Goal: Task Accomplishment & Management: Use online tool/utility

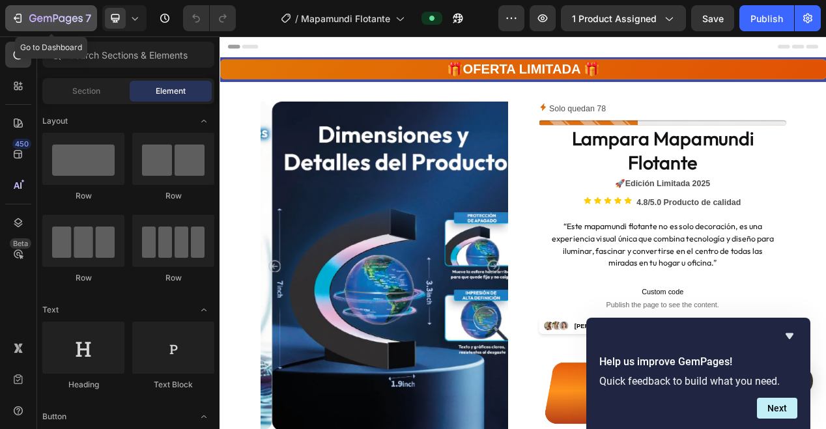
click at [40, 18] on icon "button" at bounding box center [55, 19] width 53 height 11
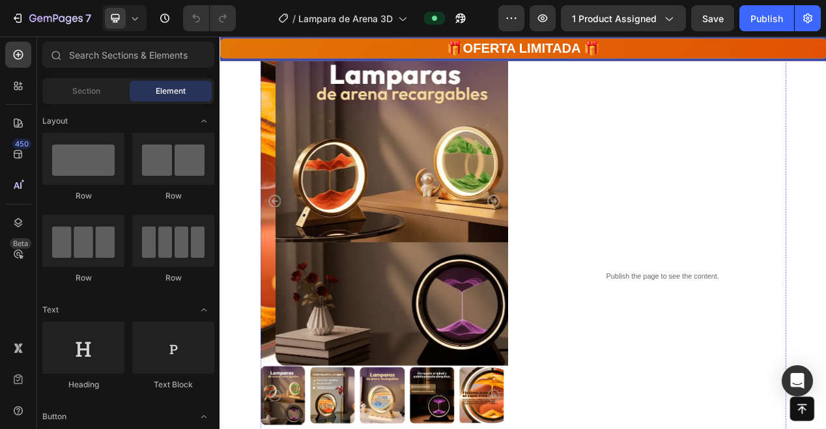
scroll to position [854, 0]
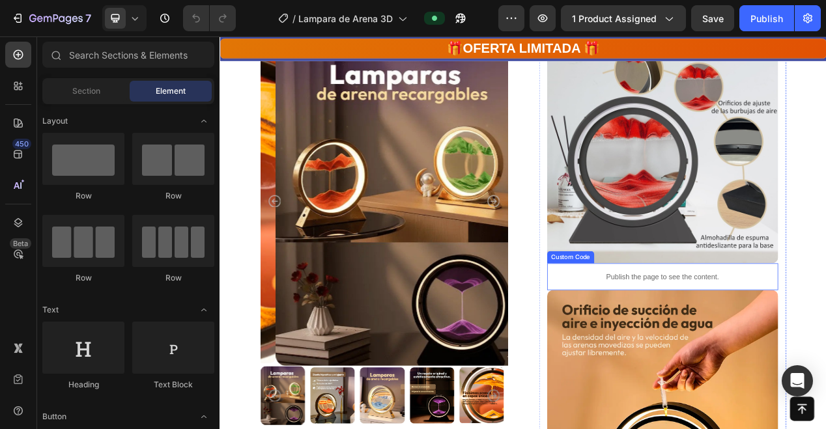
click at [781, 343] on p "Publish the page to see the content." at bounding box center [790, 347] width 298 height 14
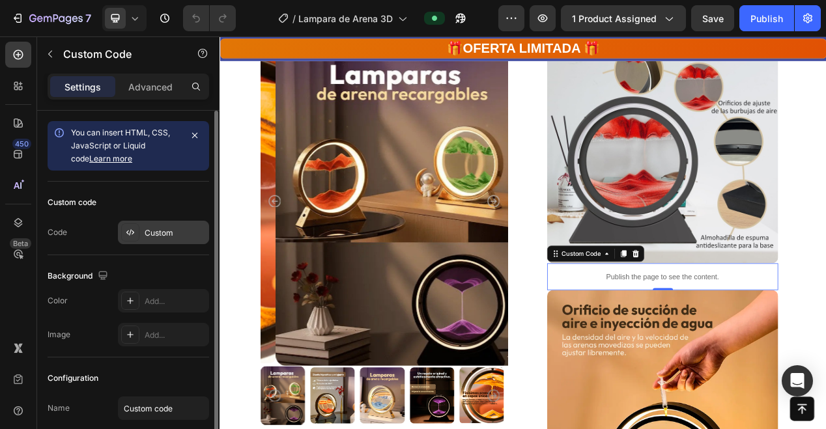
click at [151, 230] on div "Custom" at bounding box center [175, 233] width 61 height 12
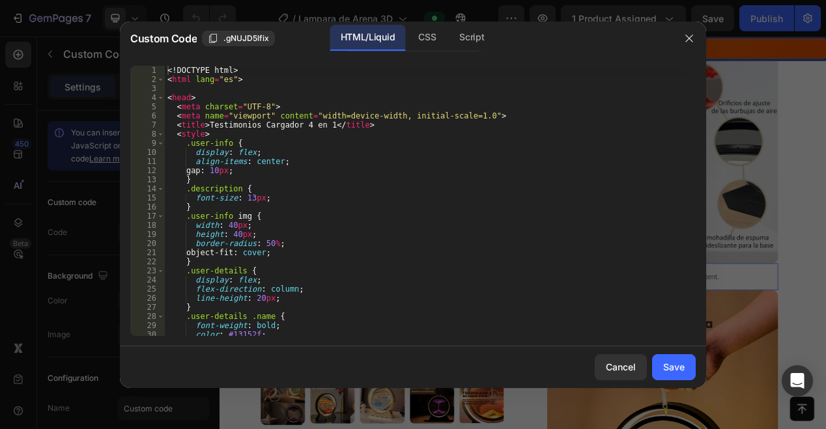
click at [201, 85] on div "<! DOCTYPE html > < html lang = "es" > < head > < meta charset = "UTF-8" > < me…" at bounding box center [425, 210] width 521 height 289
type textarea "</body> </html>"
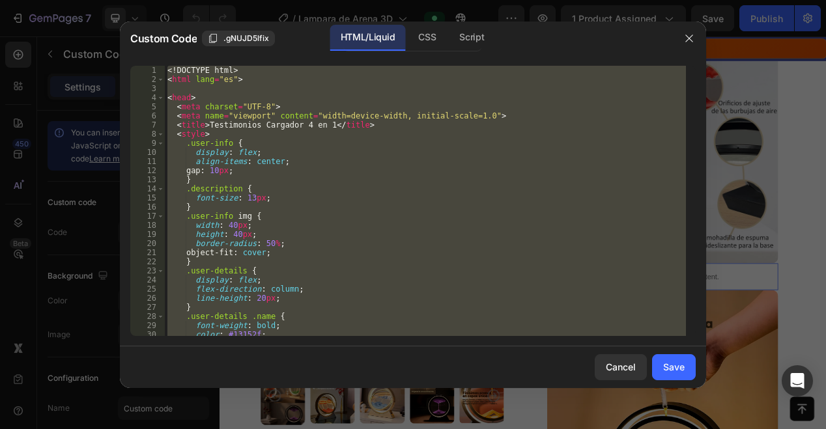
click at [201, 85] on div "<! DOCTYPE html > < html lang = "es" > < head > < meta charset = "UTF-8" > < me…" at bounding box center [425, 201] width 521 height 270
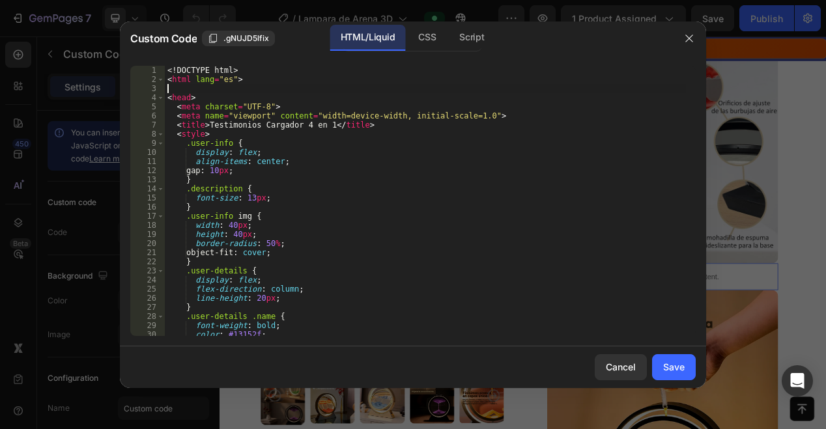
type textarea "</body> </html>"
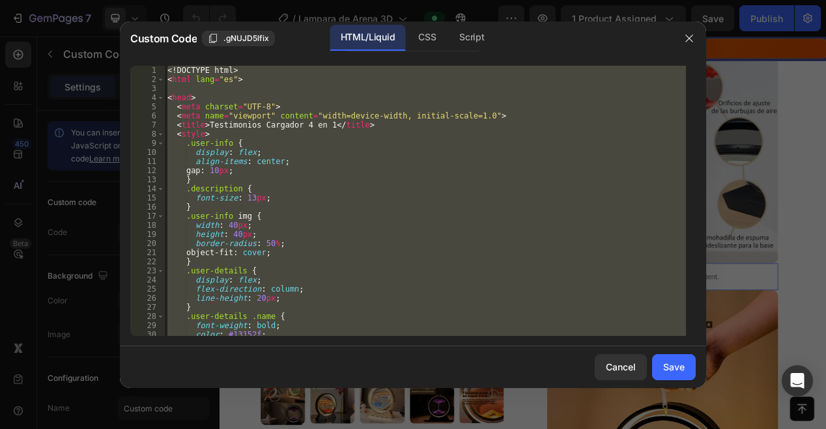
click at [201, 85] on div "<! DOCTYPE html > < html lang = "es" > < head > < meta charset = "UTF-8" > < me…" at bounding box center [425, 201] width 521 height 270
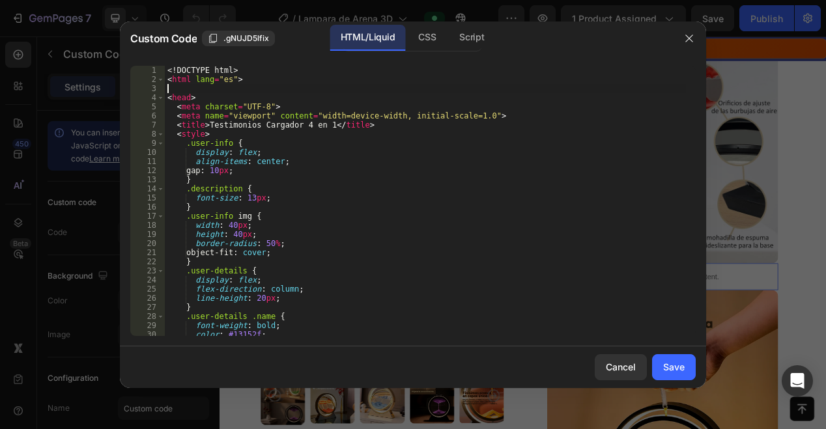
click at [201, 85] on div "<! DOCTYPE html > < html lang = "es" > < head > < meta charset = "UTF-8" > < me…" at bounding box center [425, 210] width 521 height 289
type textarea "</body> </html>"
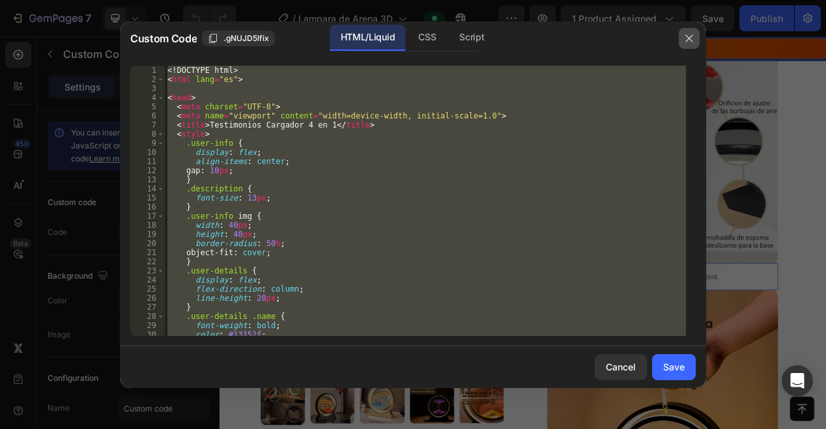
click at [693, 40] on icon "button" at bounding box center [689, 38] width 10 height 10
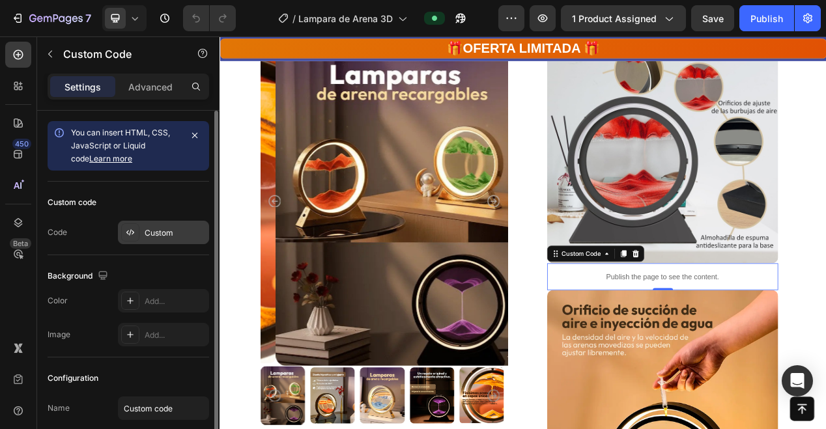
click at [153, 229] on div "Custom" at bounding box center [175, 233] width 61 height 12
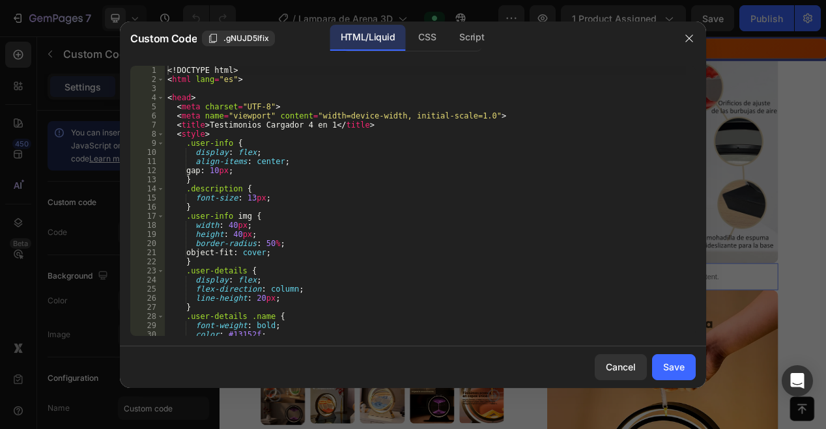
click at [215, 156] on div "<! DOCTYPE html > < html lang = "es" > < head > < meta charset = "UTF-8" > < me…" at bounding box center [425, 210] width 521 height 289
type textarea "</body> </html>"
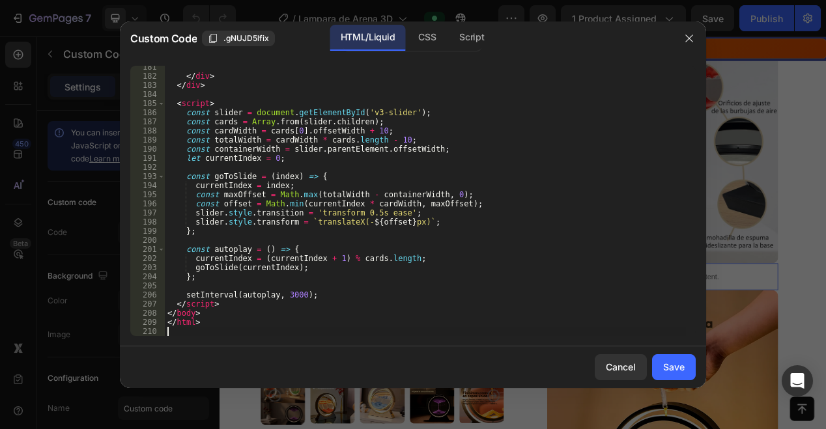
scroll to position [1682, 0]
click at [677, 370] on div "Save" at bounding box center [674, 367] width 22 height 14
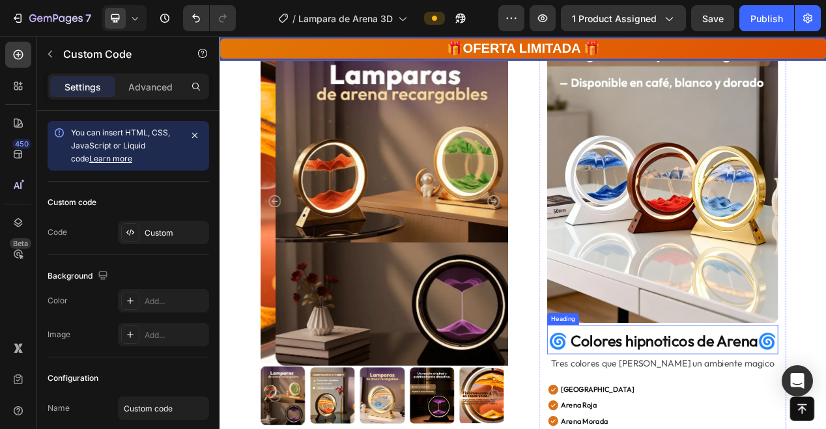
scroll to position [1808, 0]
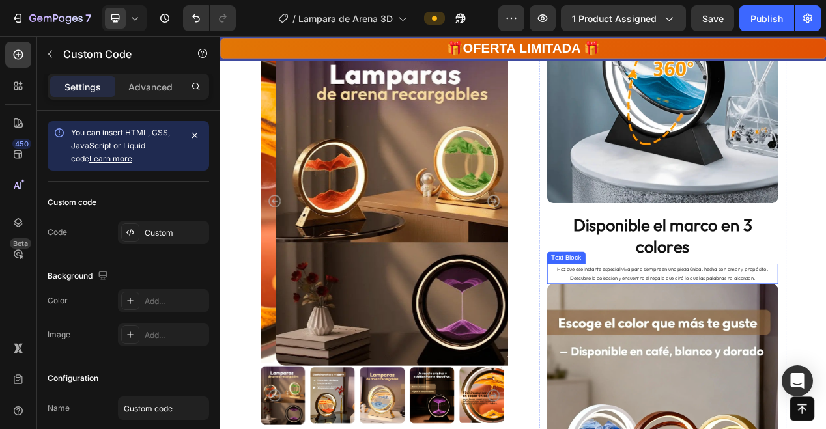
click at [800, 331] on p "Haz que ese instante especial viva para siempre en una pieza única, hecha con a…" at bounding box center [790, 342] width 295 height 23
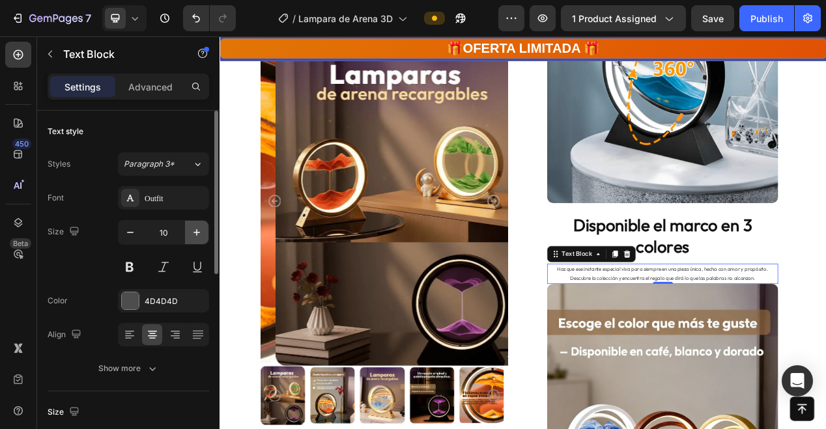
click at [194, 230] on icon "button" at bounding box center [196, 232] width 13 height 13
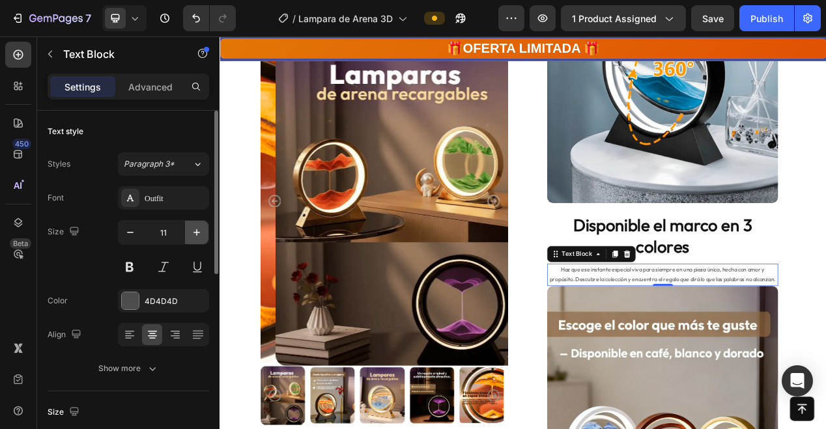
click at [194, 230] on icon "button" at bounding box center [196, 232] width 13 height 13
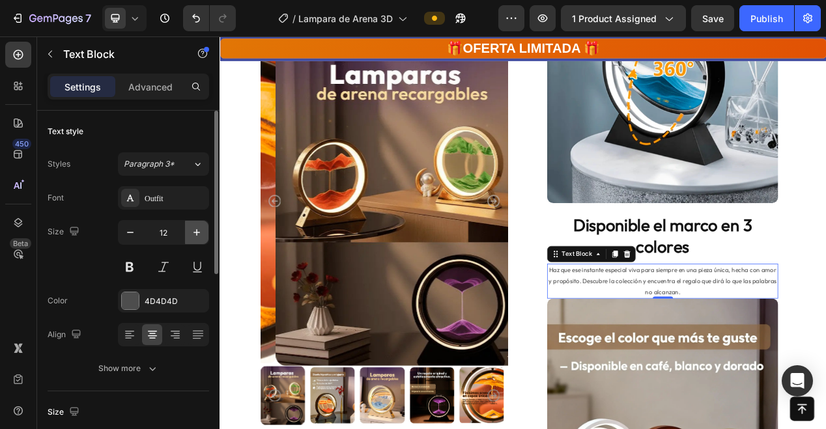
click at [194, 230] on icon "button" at bounding box center [196, 232] width 13 height 13
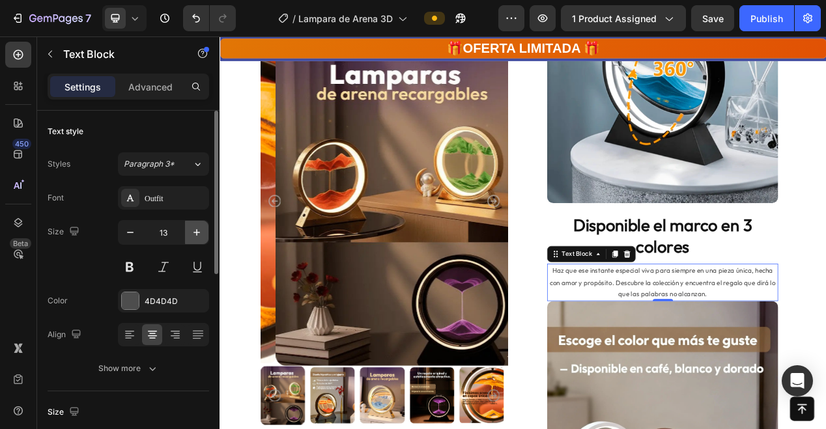
click at [194, 230] on icon "button" at bounding box center [196, 232] width 13 height 13
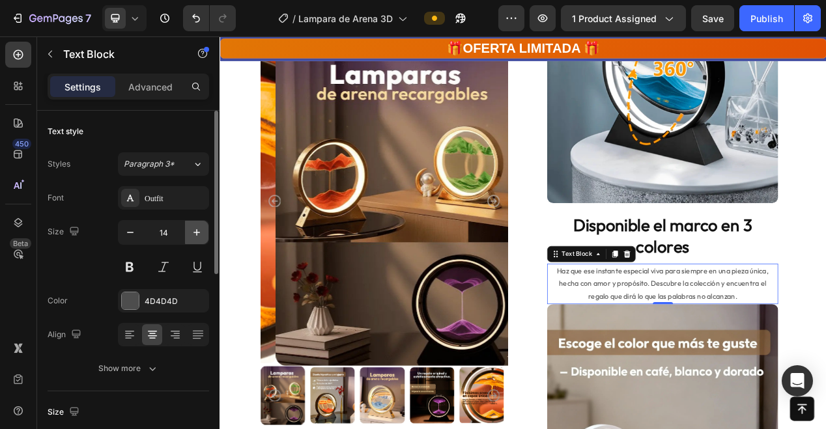
click at [194, 230] on icon "button" at bounding box center [196, 232] width 13 height 13
type input "15"
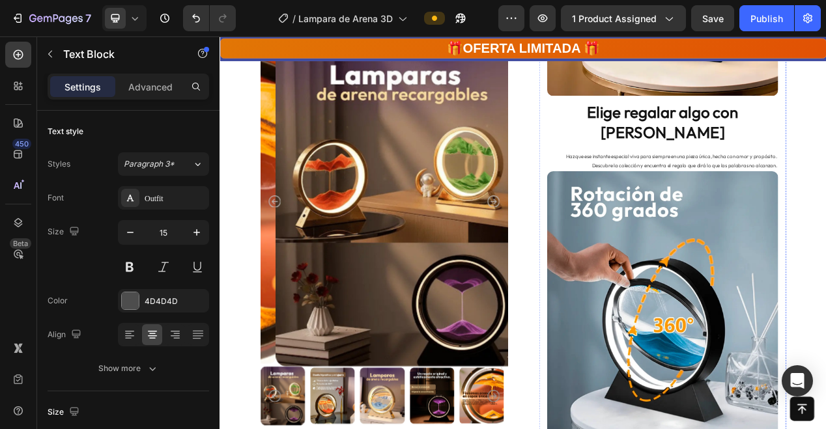
scroll to position [1474, 0]
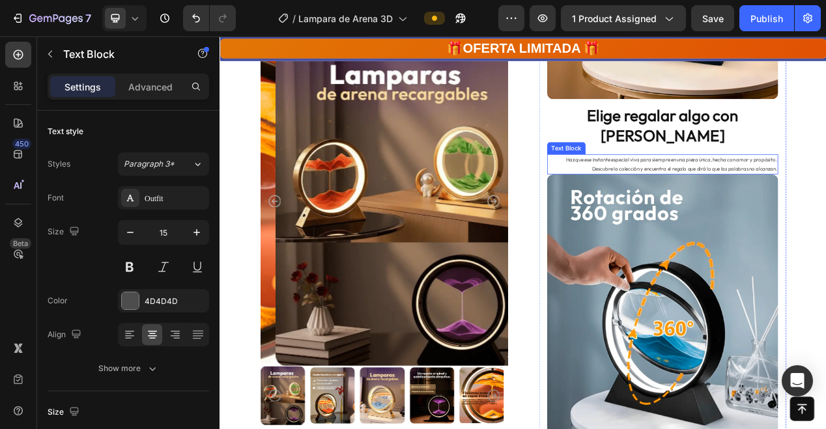
click at [781, 190] on p "Haz que ese instante especial viva para siempre en una pieza única, hecha con a…" at bounding box center [790, 201] width 295 height 23
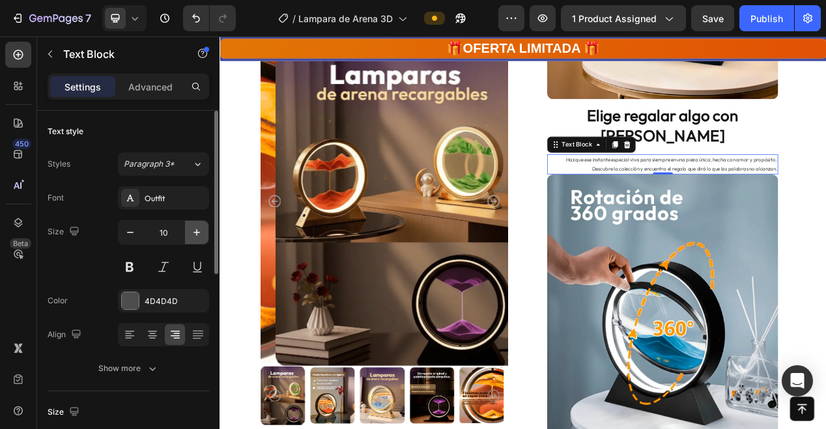
click at [194, 236] on icon "button" at bounding box center [196, 232] width 13 height 13
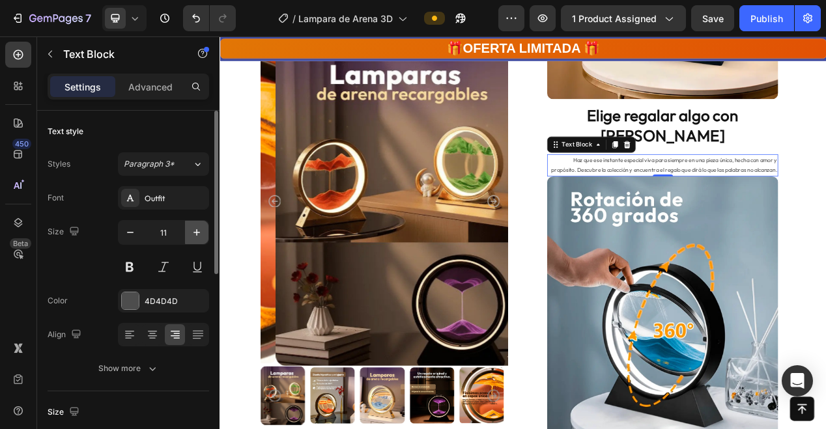
click at [194, 236] on icon "button" at bounding box center [196, 232] width 13 height 13
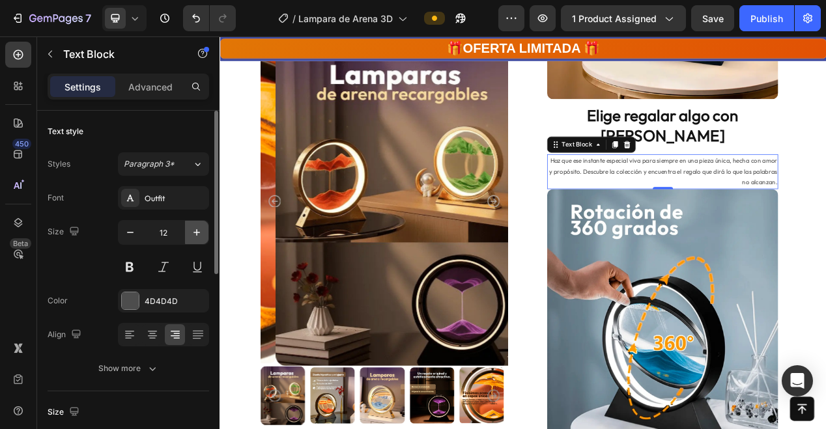
click at [194, 236] on icon "button" at bounding box center [196, 232] width 13 height 13
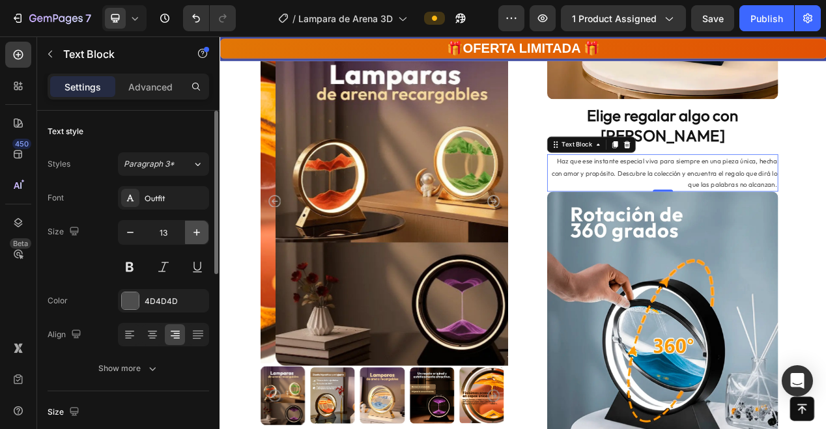
click at [194, 236] on icon "button" at bounding box center [196, 232] width 13 height 13
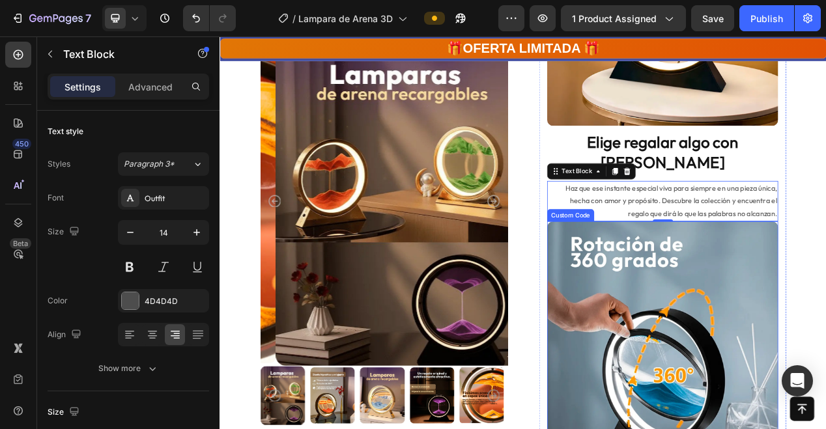
scroll to position [1438, 0]
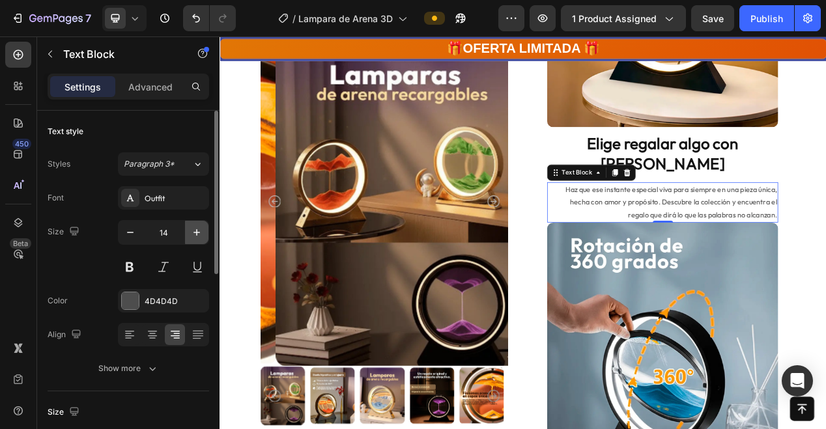
click at [197, 231] on icon "button" at bounding box center [196, 232] width 13 height 13
type input "15"
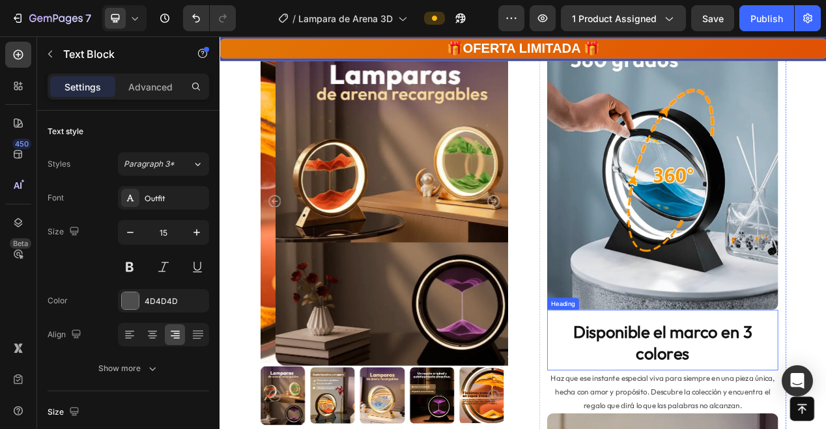
scroll to position [1703, 0]
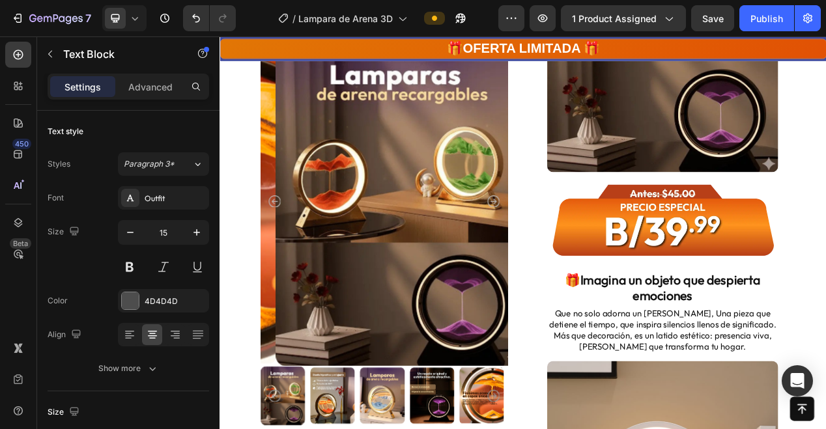
scroll to position [2942, 0]
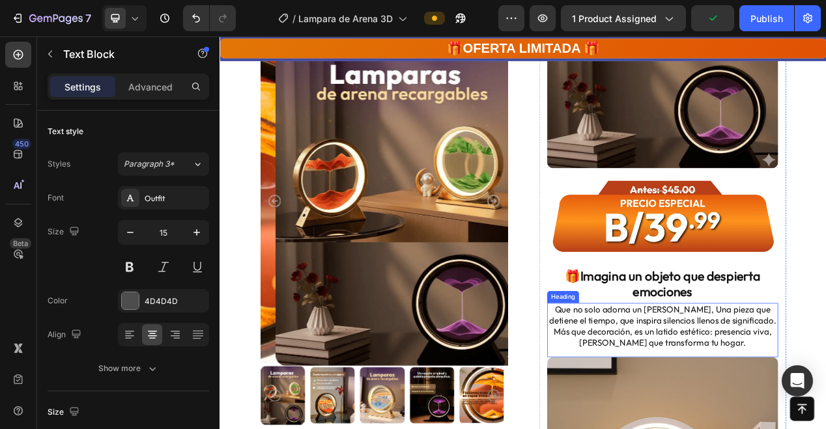
click at [755, 381] on h2 "Que no solo adorna un rincón, Una pieza que detiene el tiempo, que inspira sile…" at bounding box center [790, 411] width 298 height 60
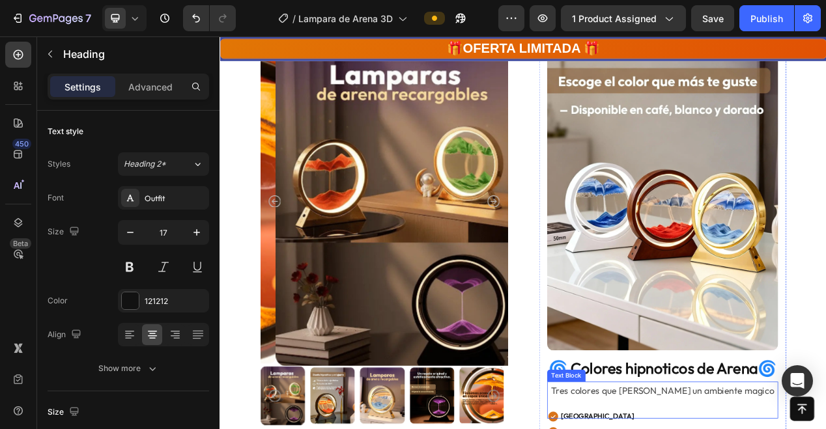
scroll to position [1966, 0]
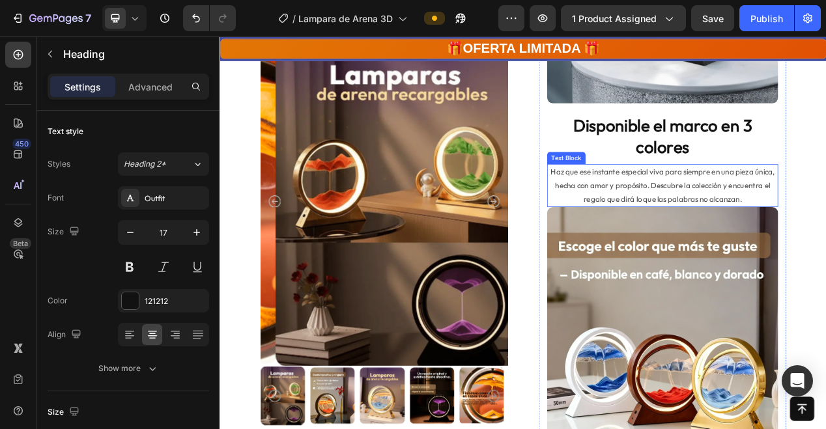
click at [775, 203] on p "Haz que ese instante especial viva para siempre en una pieza única, hecha con a…" at bounding box center [790, 229] width 295 height 53
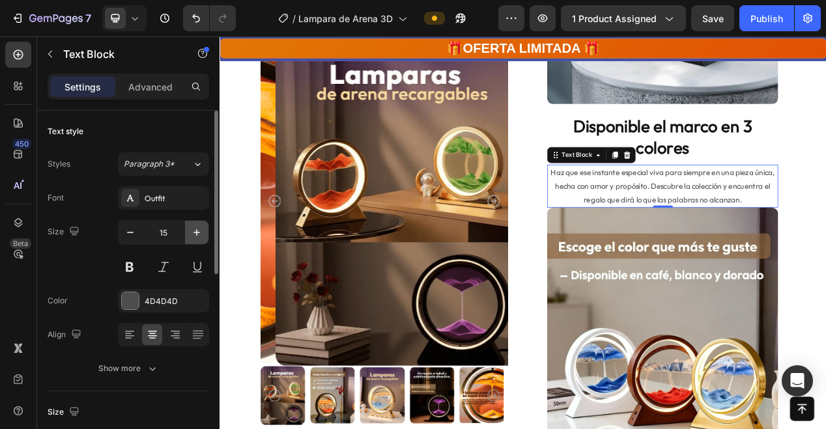
click at [205, 229] on button "button" at bounding box center [196, 232] width 23 height 23
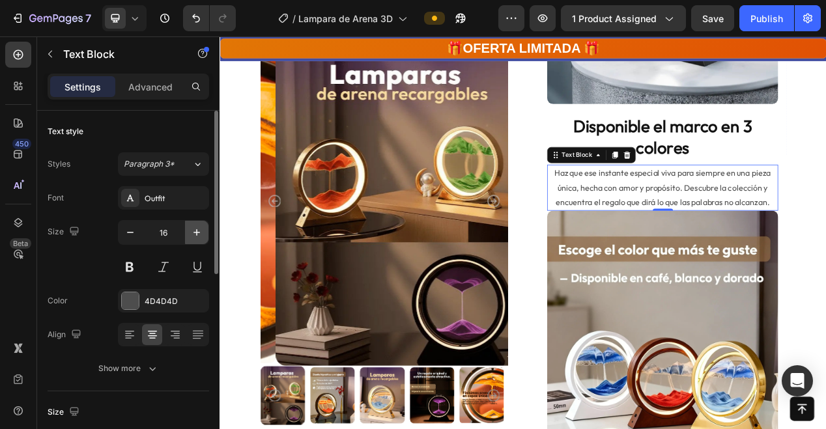
click at [205, 229] on button "button" at bounding box center [196, 232] width 23 height 23
type input "17"
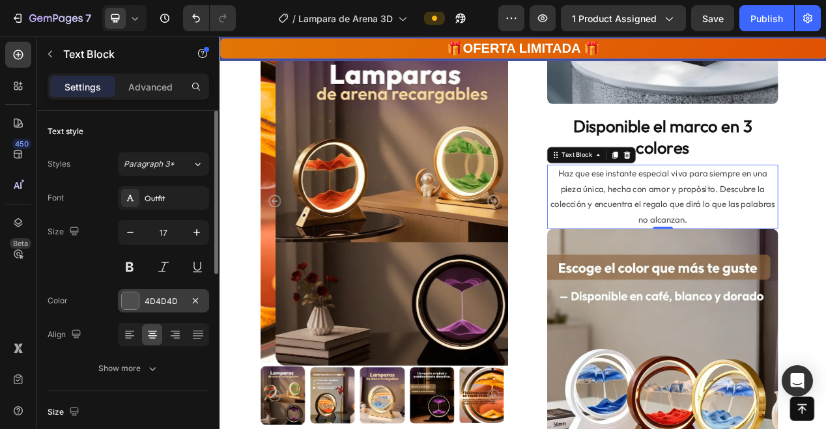
click at [131, 301] on div at bounding box center [130, 301] width 17 height 17
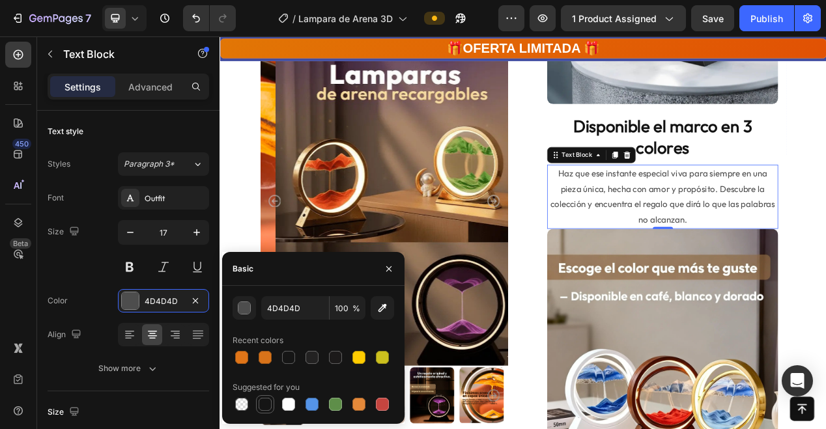
click at [266, 409] on div at bounding box center [265, 404] width 13 height 13
type input "151515"
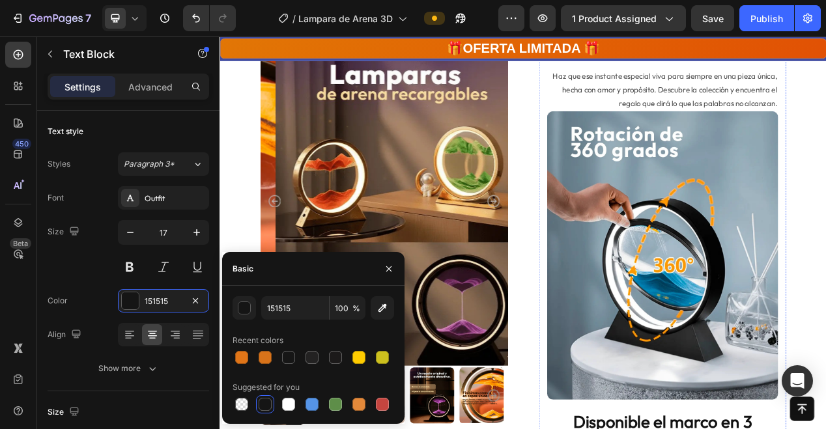
scroll to position [1452, 0]
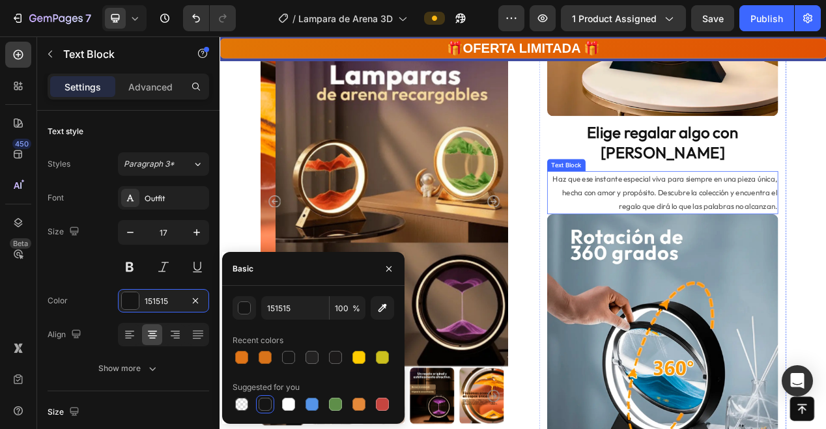
click at [791, 211] on p "Haz que ese instante especial viva para siempre en una pieza única, hecha con a…" at bounding box center [790, 237] width 295 height 53
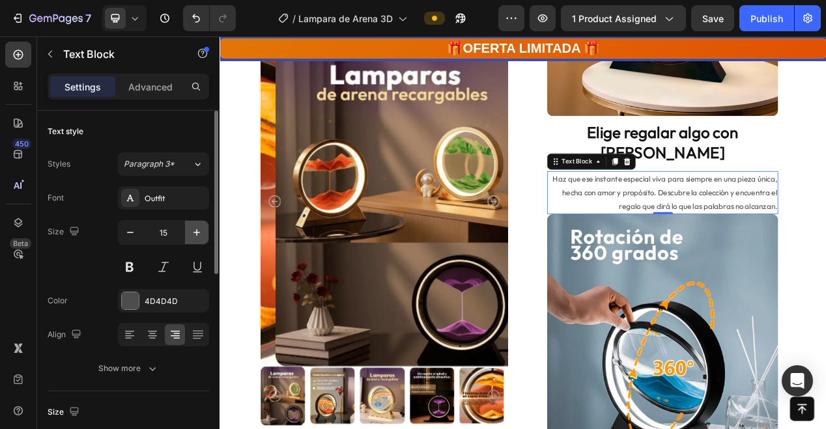
click at [198, 233] on icon "button" at bounding box center [196, 232] width 13 height 13
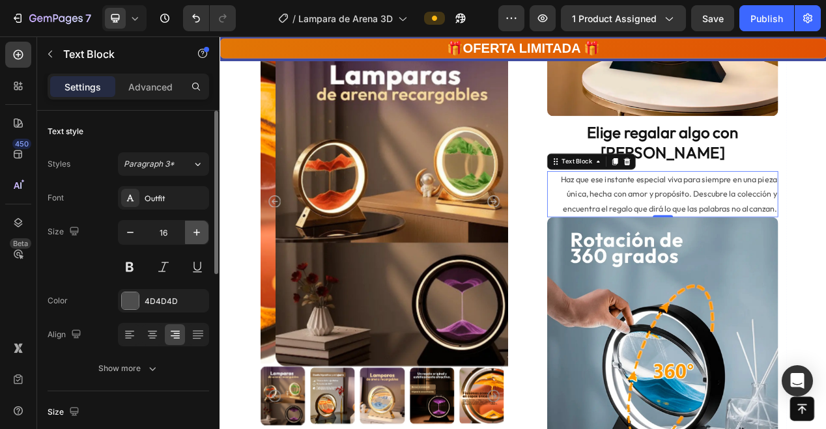
click at [198, 233] on icon "button" at bounding box center [196, 232] width 13 height 13
type input "17"
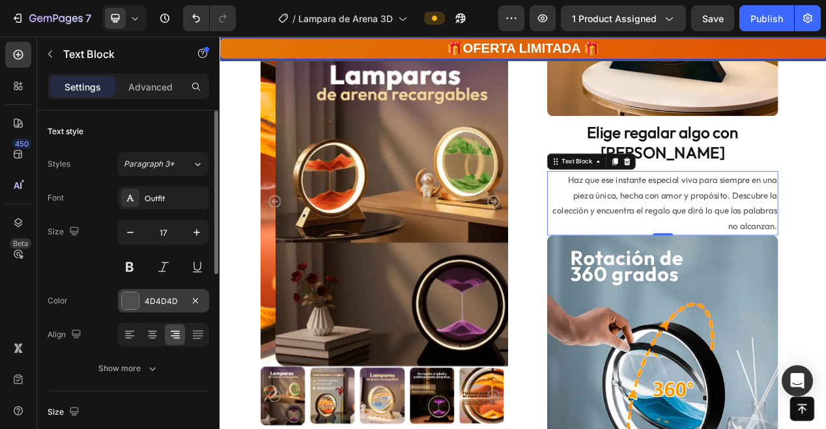
click at [138, 299] on div at bounding box center [130, 301] width 17 height 17
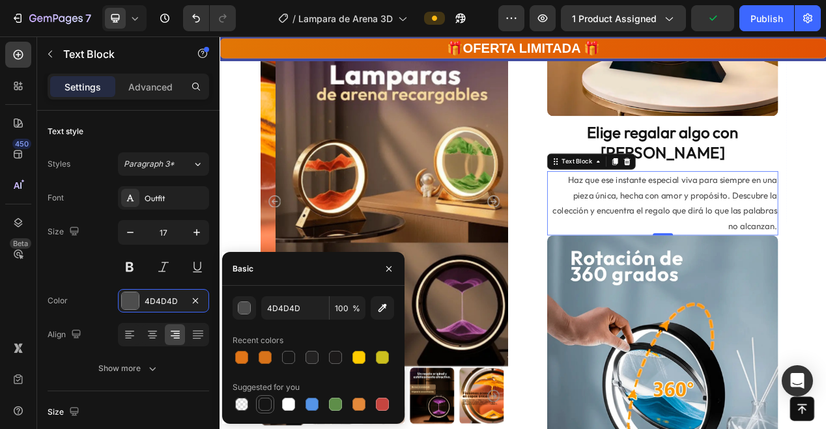
click at [263, 400] on div at bounding box center [265, 404] width 13 height 13
type input "151515"
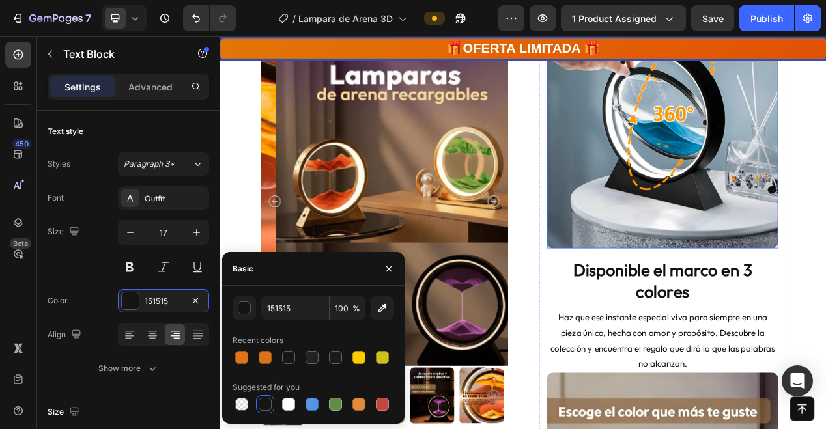
scroll to position [1807, 0]
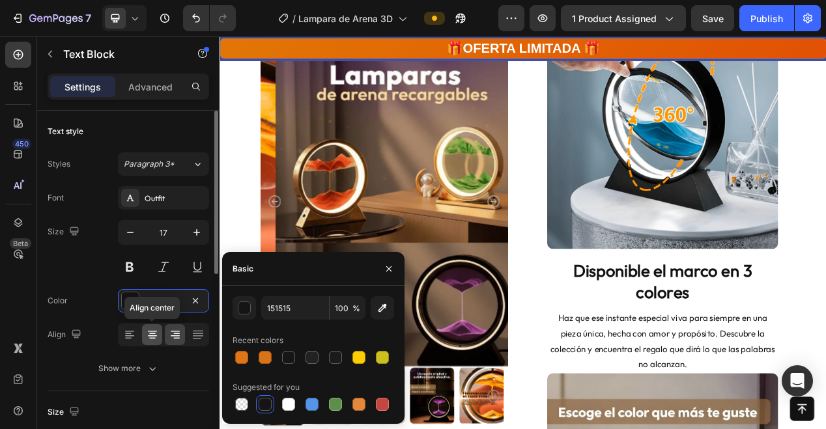
click at [151, 336] on icon at bounding box center [152, 336] width 9 height 1
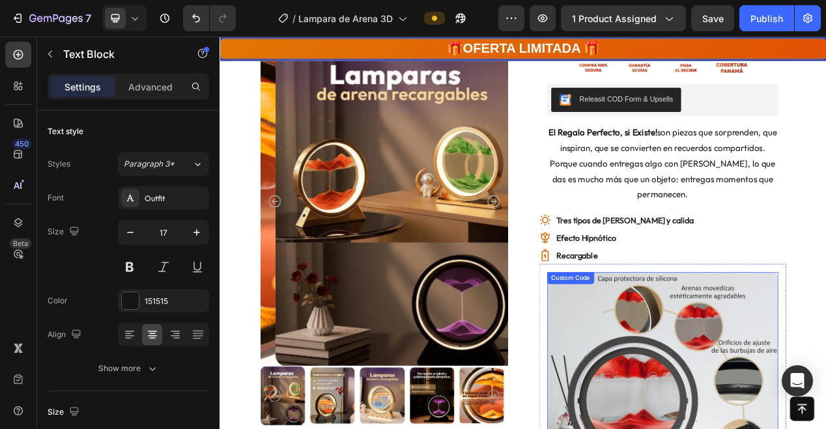
scroll to position [448, 0]
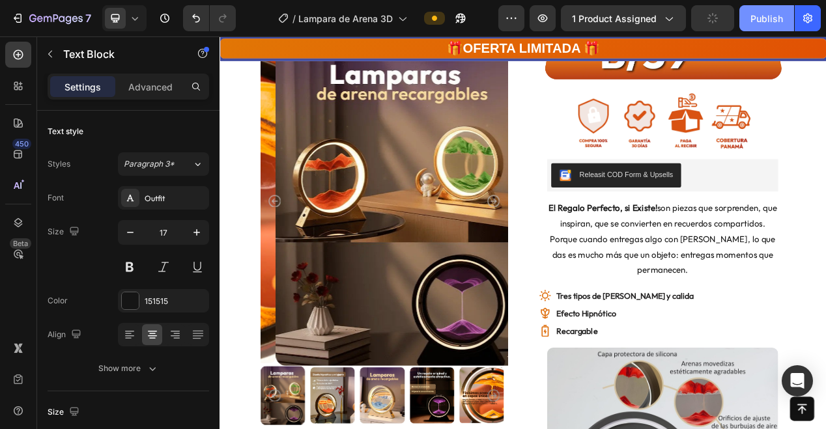
click at [775, 17] on div "Publish" at bounding box center [767, 19] width 33 height 14
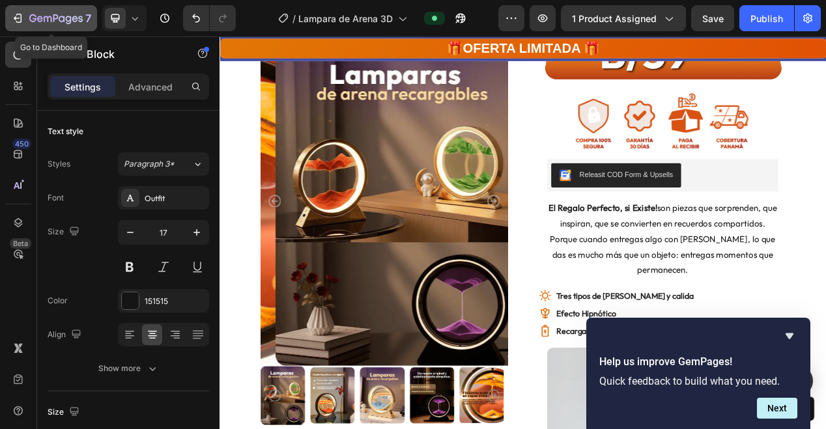
click at [33, 17] on icon "button" at bounding box center [55, 19] width 53 height 11
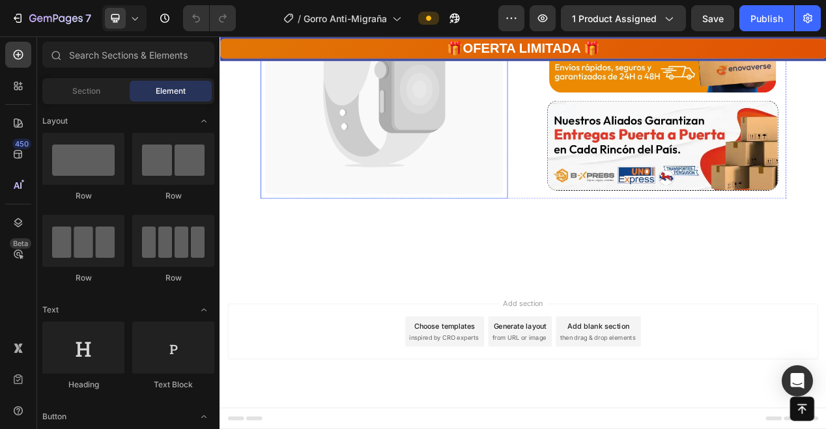
scroll to position [3396, 0]
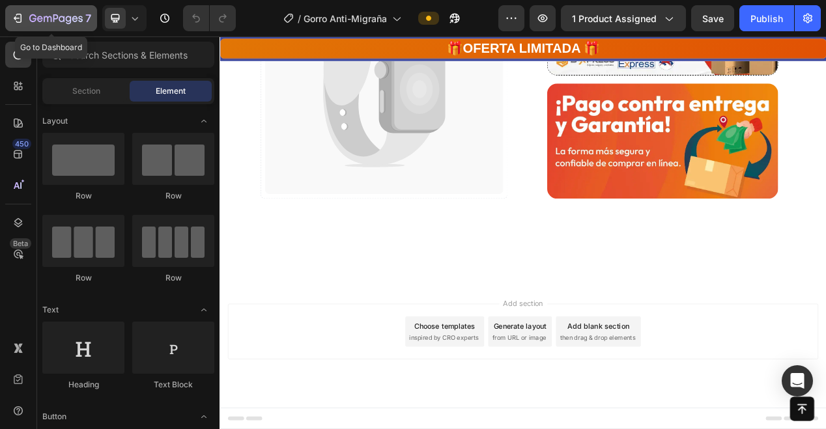
click at [16, 14] on icon "button" at bounding box center [19, 18] width 6 height 9
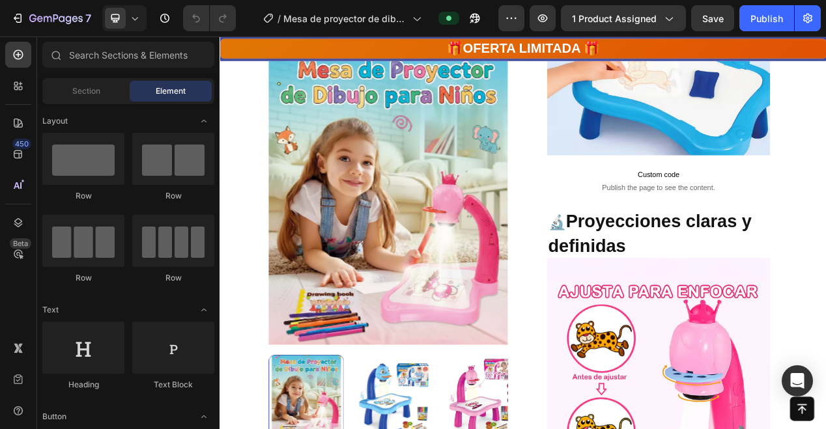
scroll to position [1968, 0]
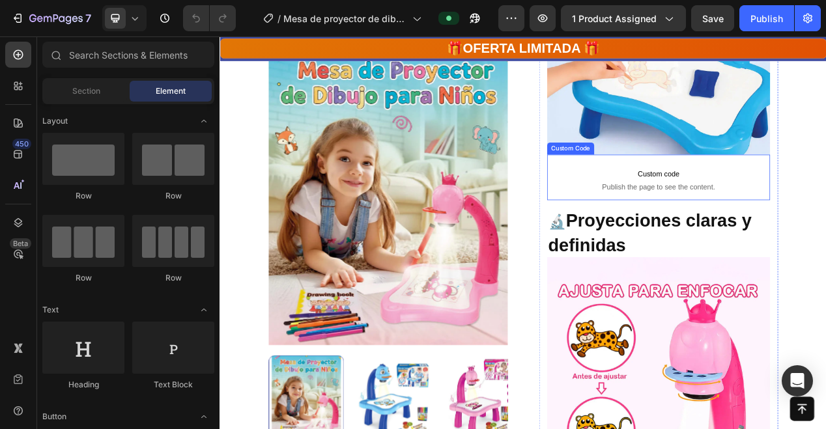
click at [781, 206] on span "Custom code" at bounding box center [784, 214] width 287 height 16
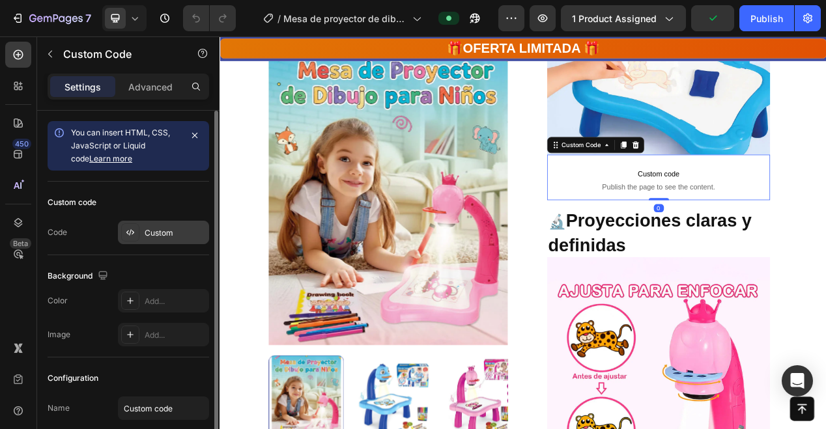
click at [171, 235] on div "Custom" at bounding box center [175, 233] width 61 height 12
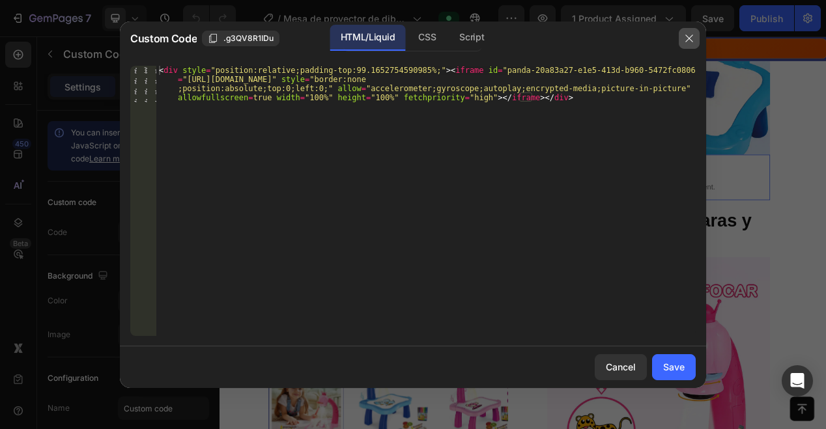
click at [687, 38] on icon "button" at bounding box center [689, 38] width 10 height 10
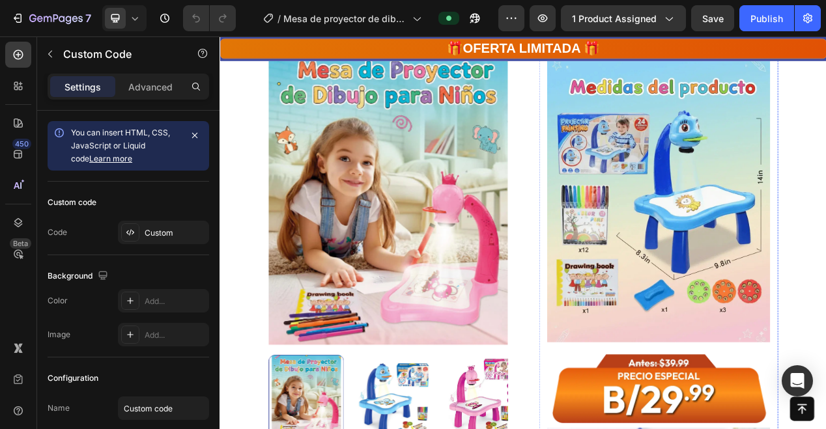
scroll to position [2389, 0]
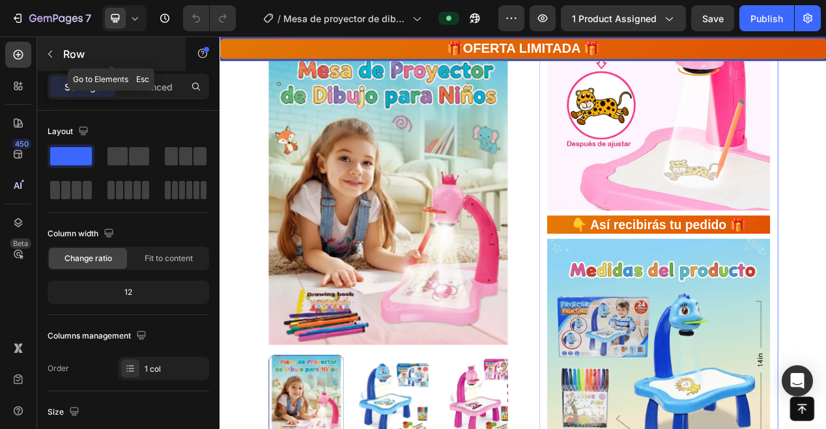
click at [55, 57] on button "button" at bounding box center [50, 54] width 21 height 21
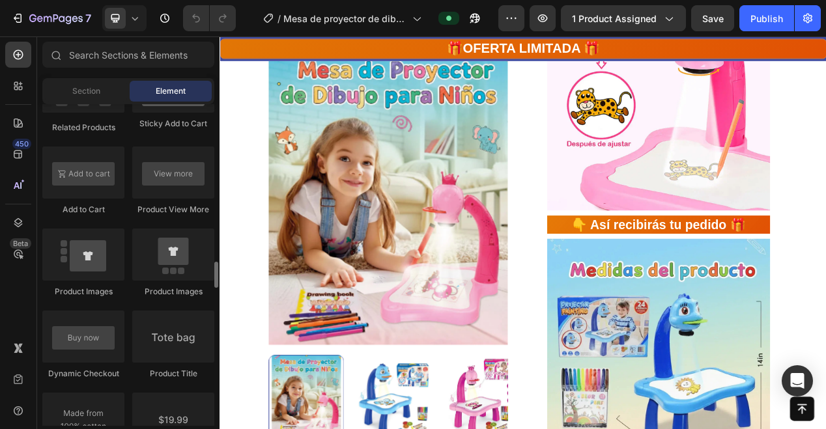
scroll to position [1900, 0]
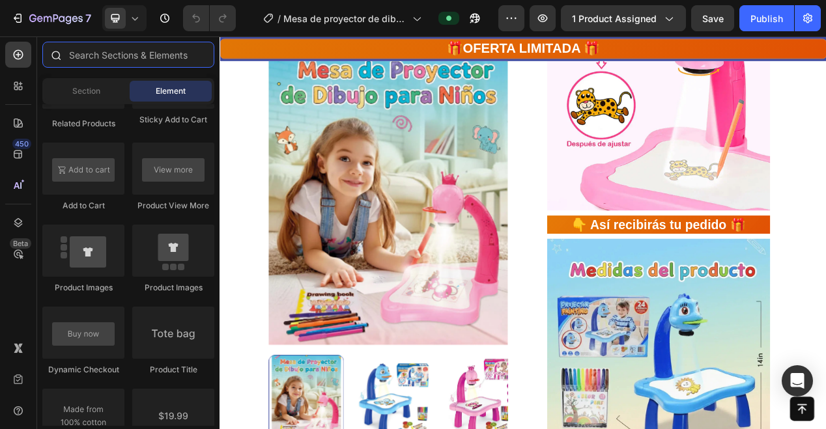
click at [119, 52] on input "text" at bounding box center [128, 55] width 172 height 26
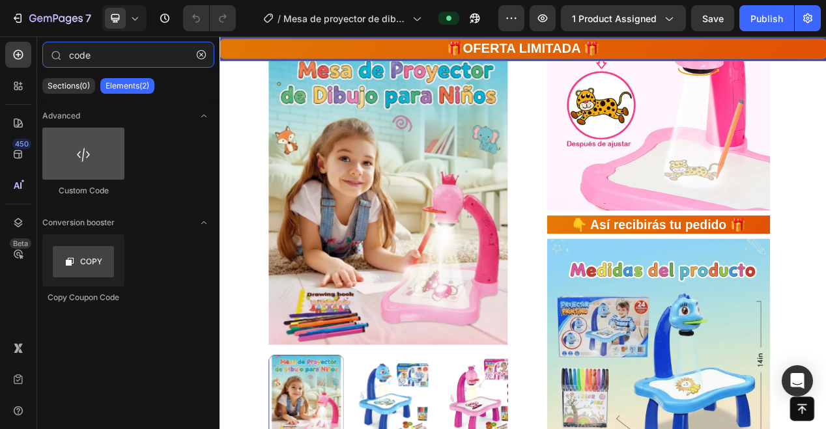
type input "code"
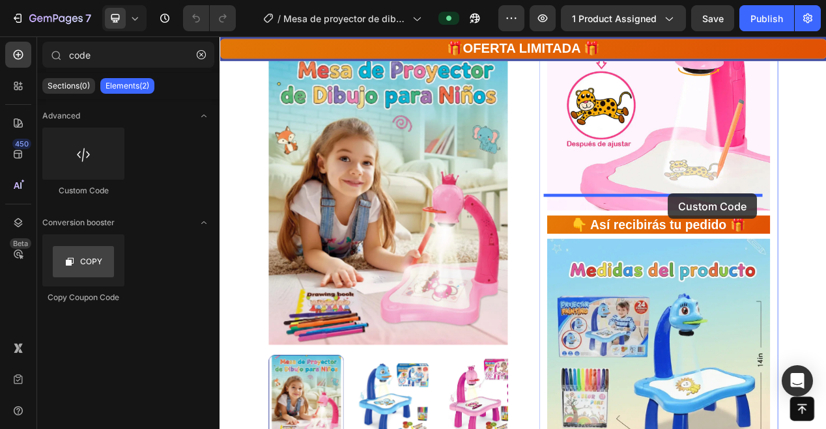
drag, startPoint x: 303, startPoint y: 188, endPoint x: 798, endPoint y: 239, distance: 497.3
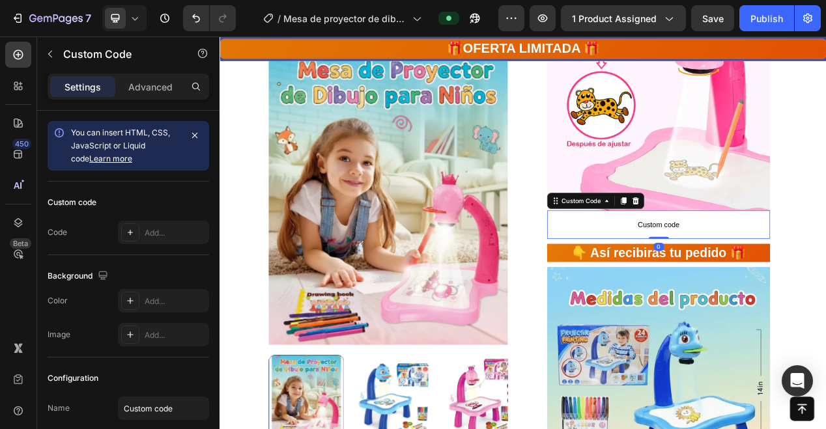
click at [777, 271] on span "Custom code" at bounding box center [784, 279] width 287 height 16
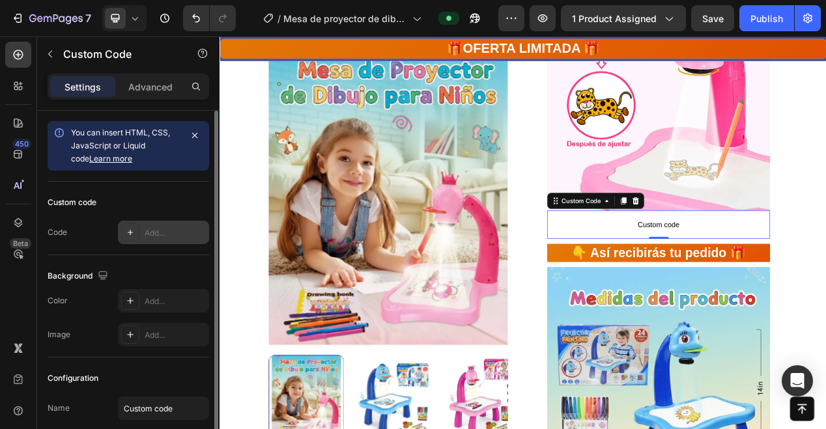
click at [156, 231] on div "Add..." at bounding box center [175, 233] width 61 height 12
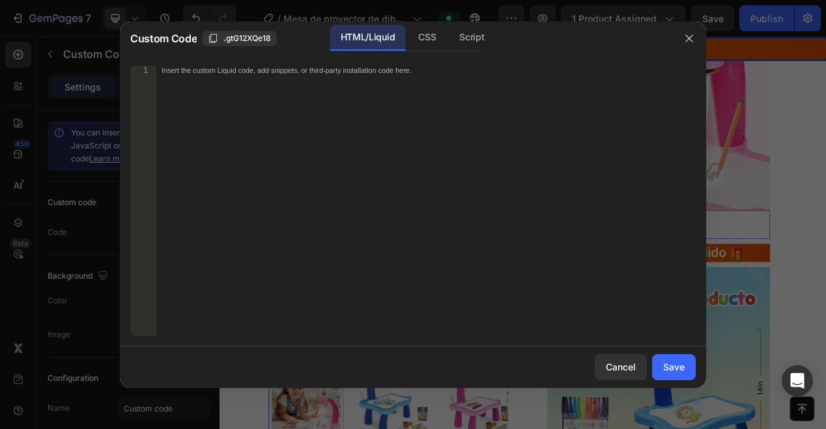
click at [216, 161] on div "Insert the custom Liquid code, add snippets, or third-party installation code h…" at bounding box center [426, 210] width 540 height 289
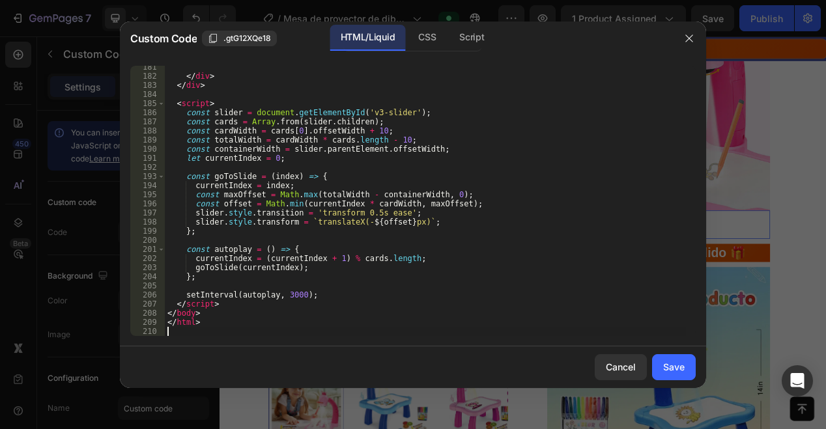
scroll to position [1682, 0]
click at [671, 368] on div "Save" at bounding box center [674, 367] width 22 height 14
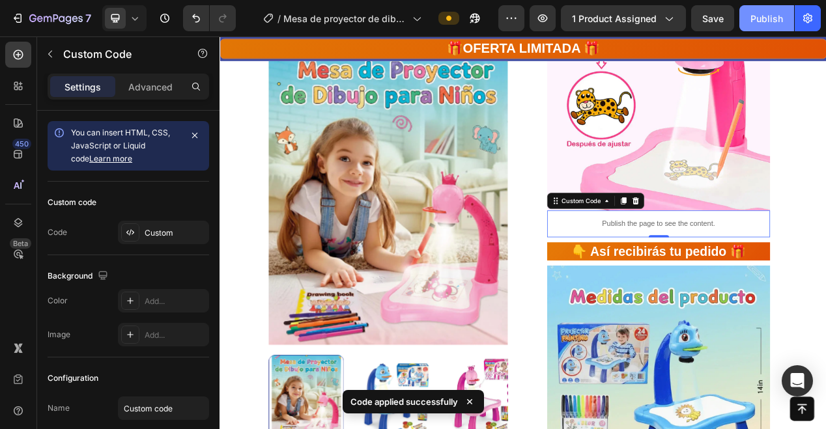
click at [773, 14] on div "Publish" at bounding box center [767, 19] width 33 height 14
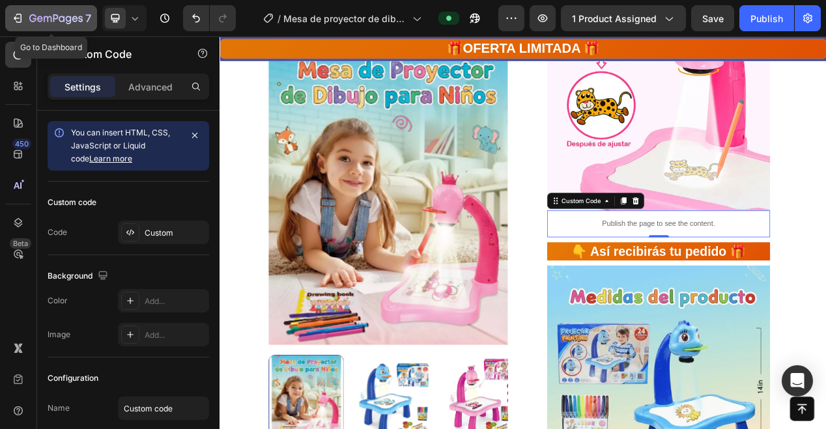
click at [55, 14] on icon "button" at bounding box center [55, 19] width 53 height 11
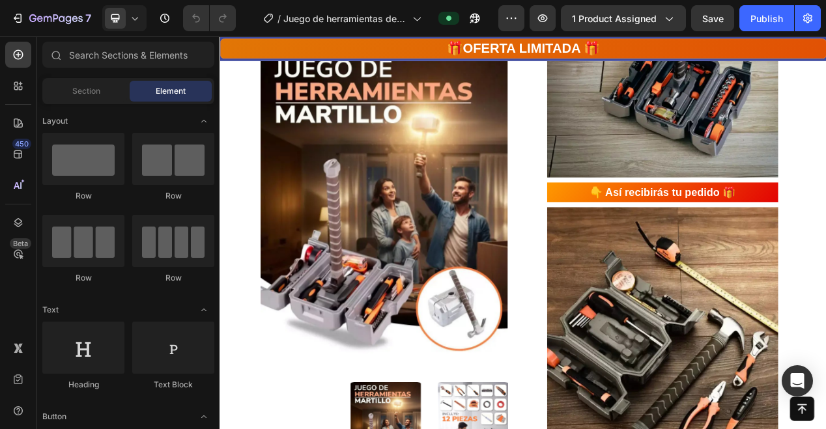
scroll to position [2299, 0]
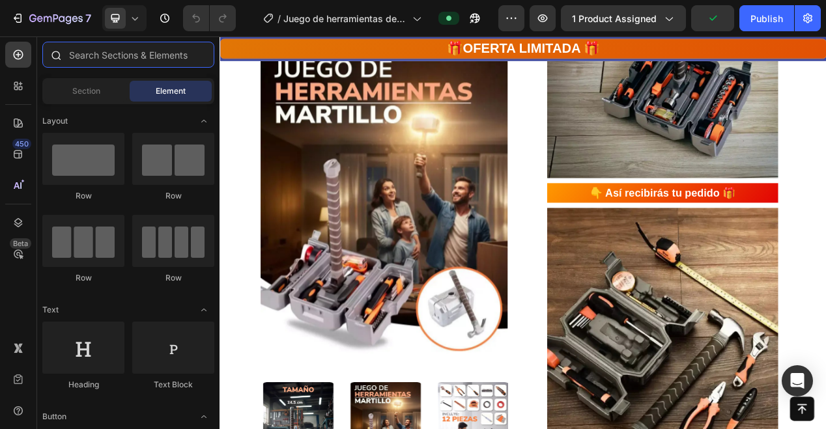
click at [117, 48] on input "text" at bounding box center [128, 55] width 172 height 26
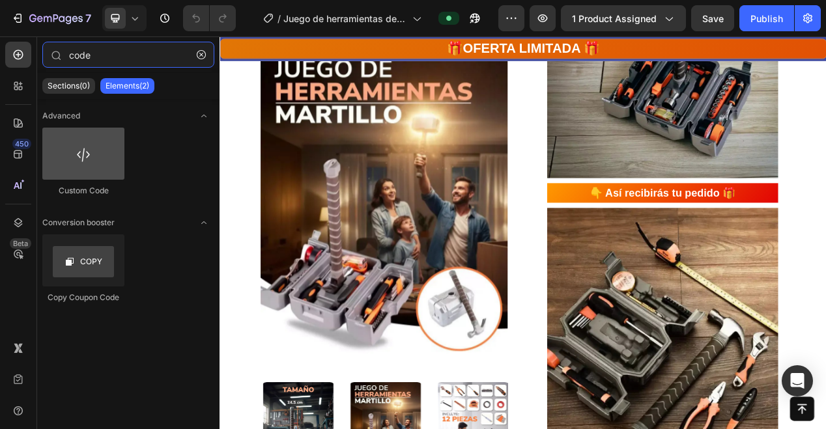
type input "code"
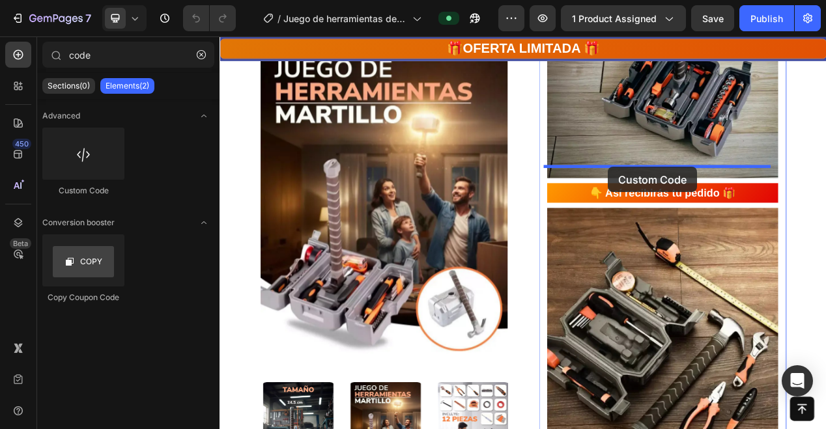
drag, startPoint x: 311, startPoint y: 196, endPoint x: 720, endPoint y: 205, distance: 409.4
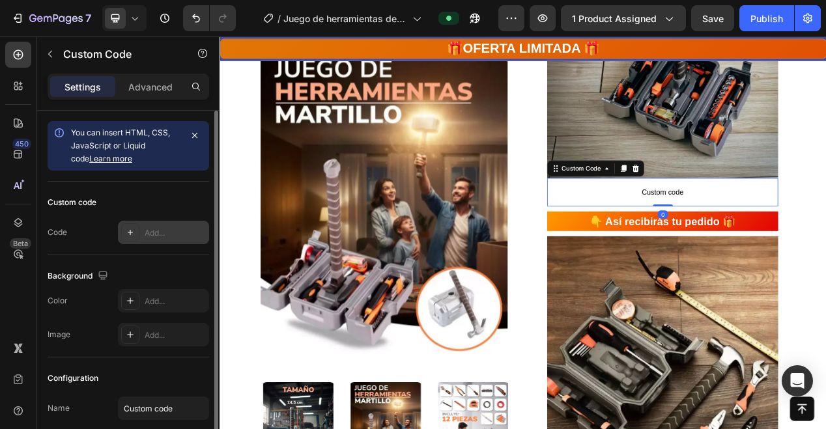
click at [149, 234] on div "Add..." at bounding box center [175, 233] width 61 height 12
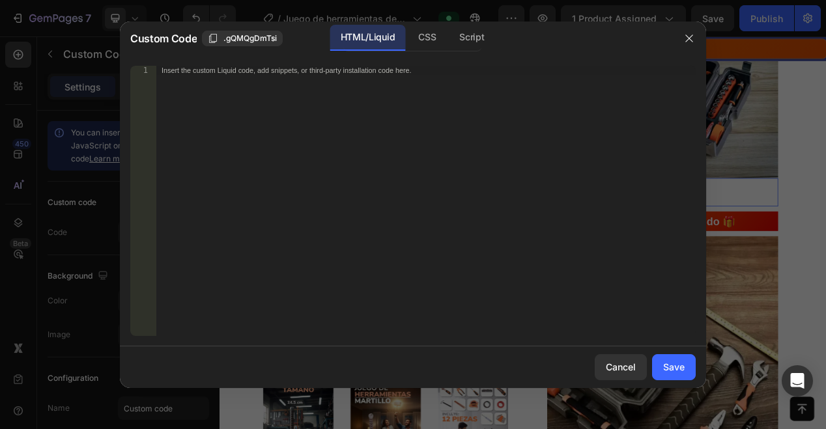
click at [250, 153] on div "Insert the custom Liquid code, add snippets, or third-party installation code h…" at bounding box center [426, 210] width 540 height 289
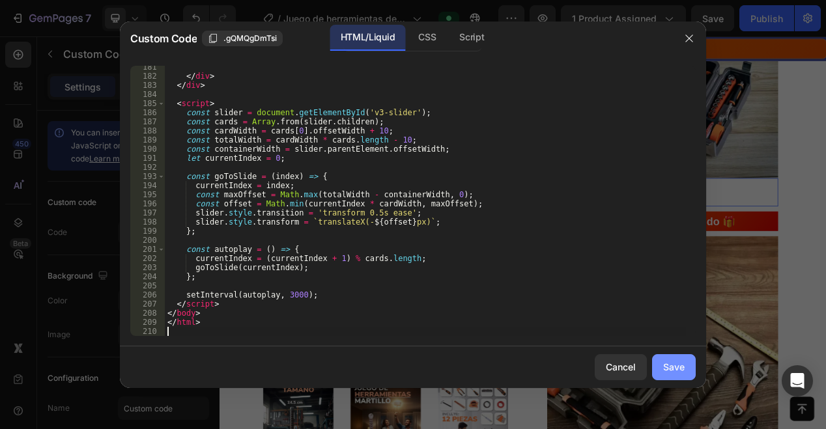
click at [682, 368] on div "Save" at bounding box center [674, 367] width 22 height 14
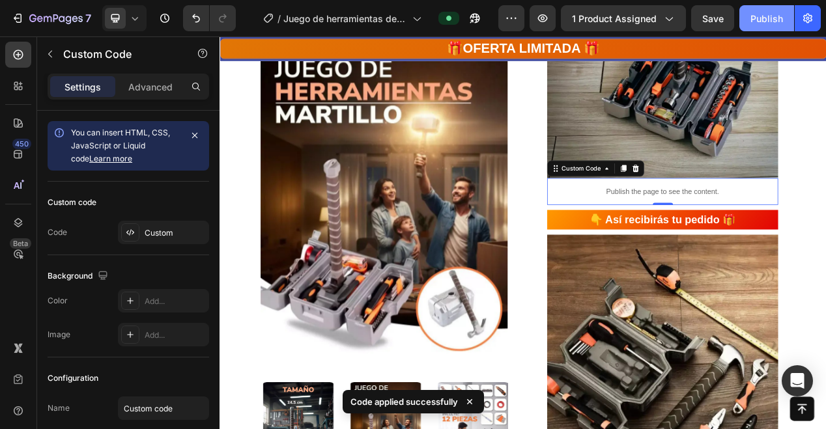
click at [749, 21] on button "Publish" at bounding box center [767, 18] width 55 height 26
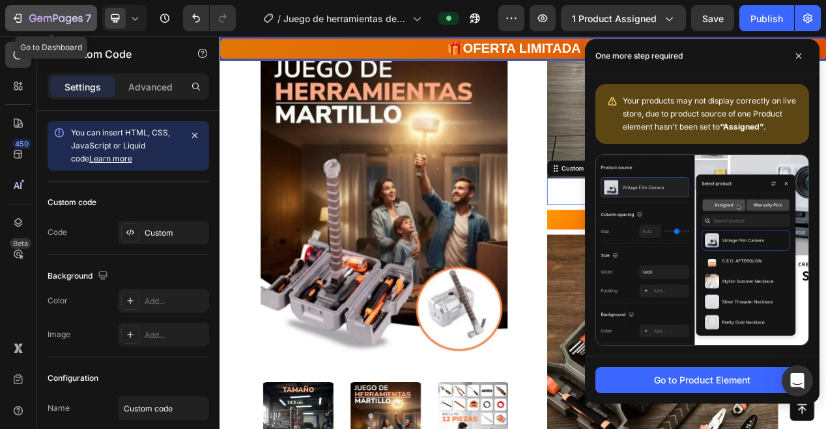
click at [25, 21] on div "7" at bounding box center [51, 18] width 80 height 16
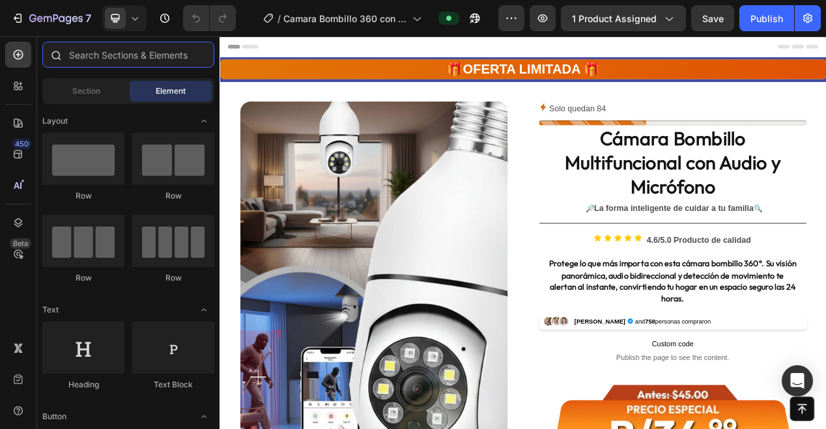
click at [172, 60] on input "text" at bounding box center [128, 55] width 172 height 26
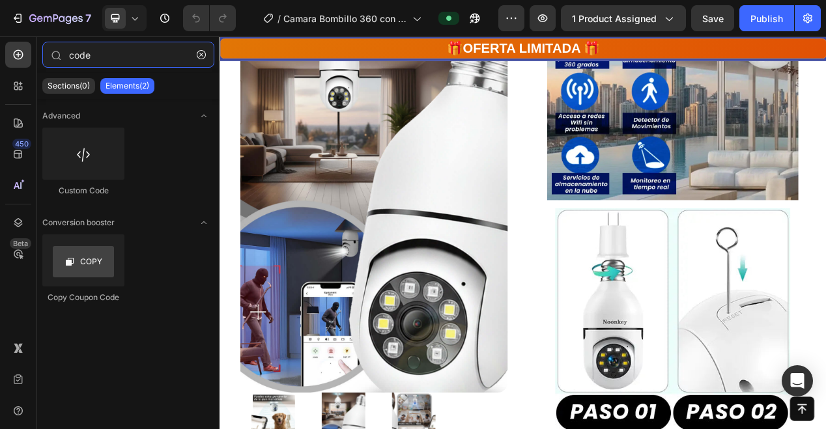
scroll to position [1735, 0]
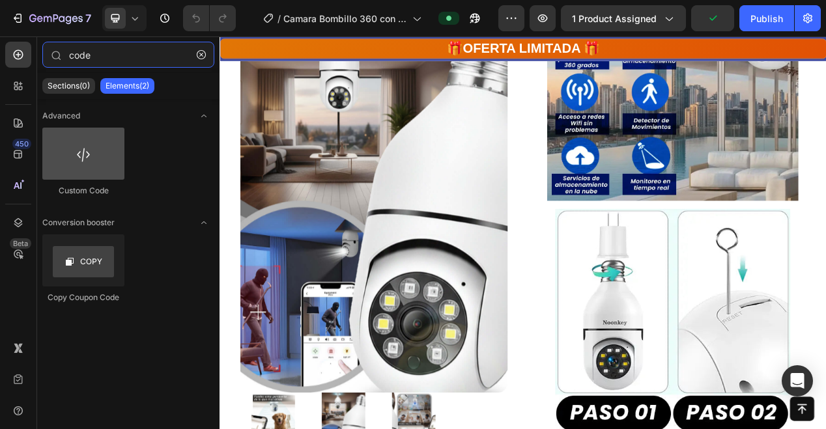
type input "code"
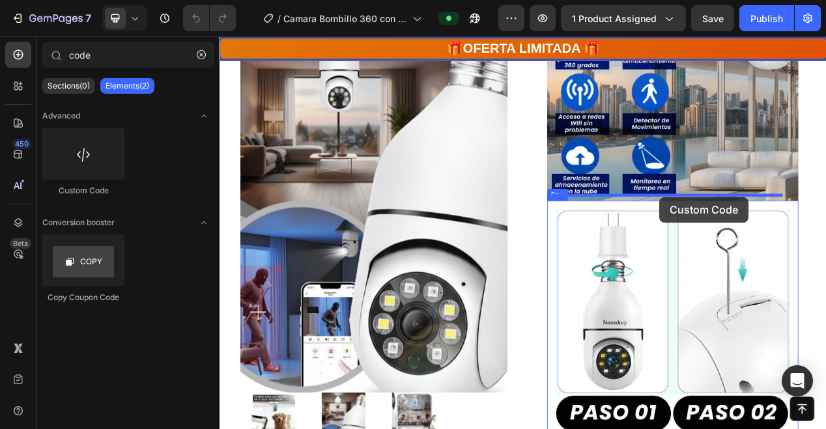
drag, startPoint x: 304, startPoint y: 184, endPoint x: 787, endPoint y: 244, distance: 486.0
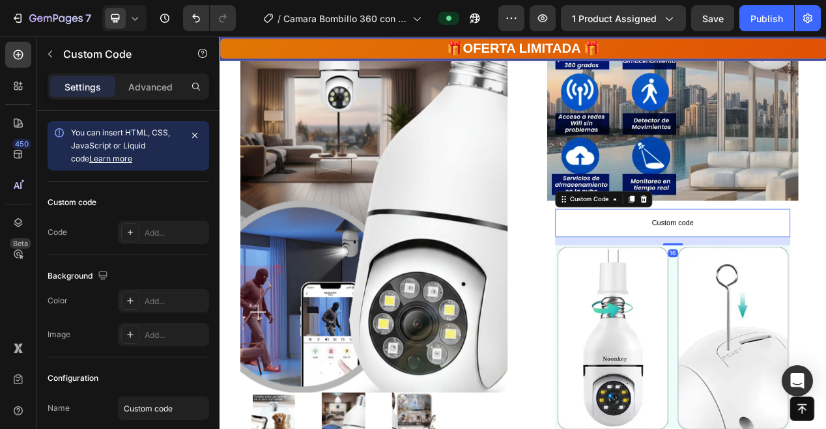
click at [758, 269] on span "Custom code" at bounding box center [803, 277] width 303 height 16
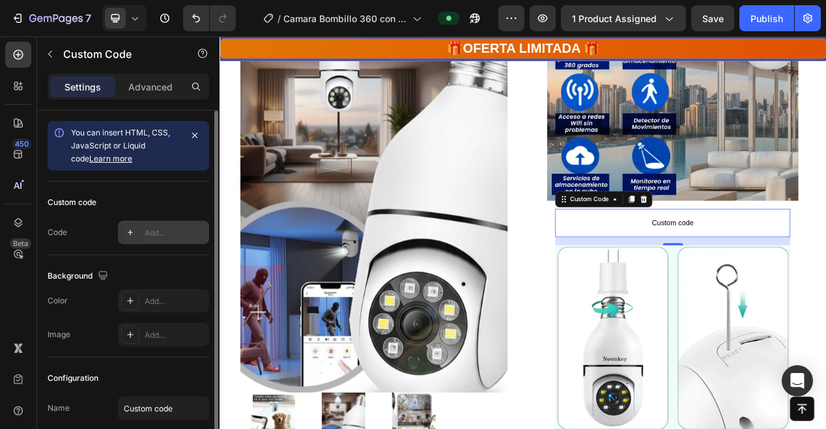
click at [175, 228] on div "Add..." at bounding box center [175, 233] width 61 height 12
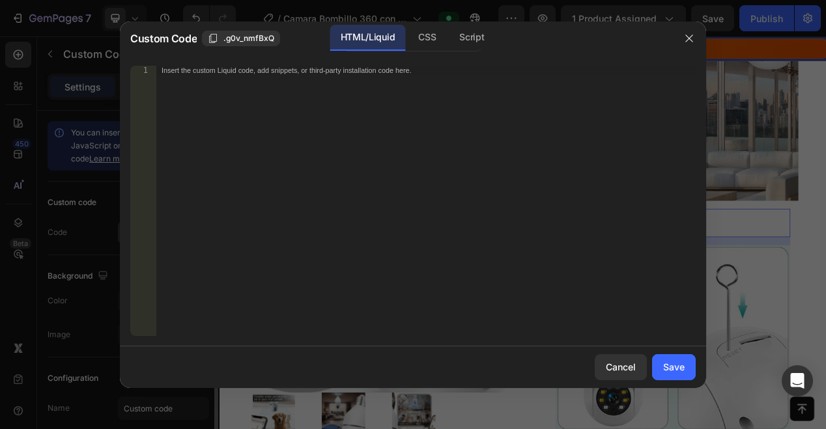
click at [175, 228] on div "Insert the custom Liquid code, add snippets, or third-party installation code h…" at bounding box center [426, 210] width 540 height 289
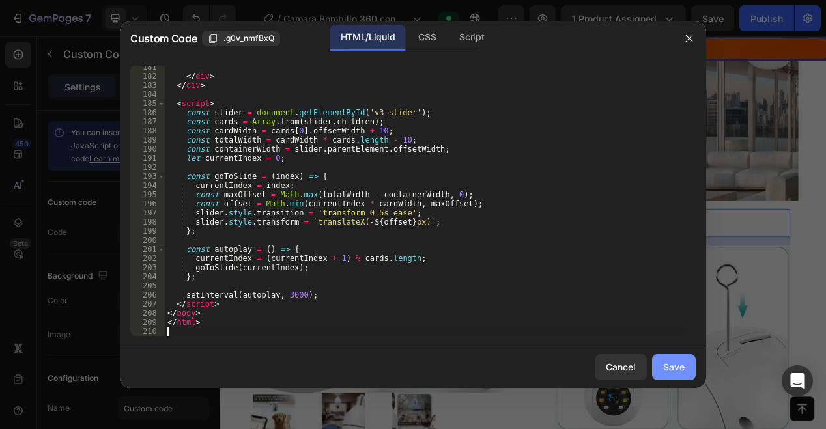
click at [667, 363] on div "Save" at bounding box center [674, 367] width 22 height 14
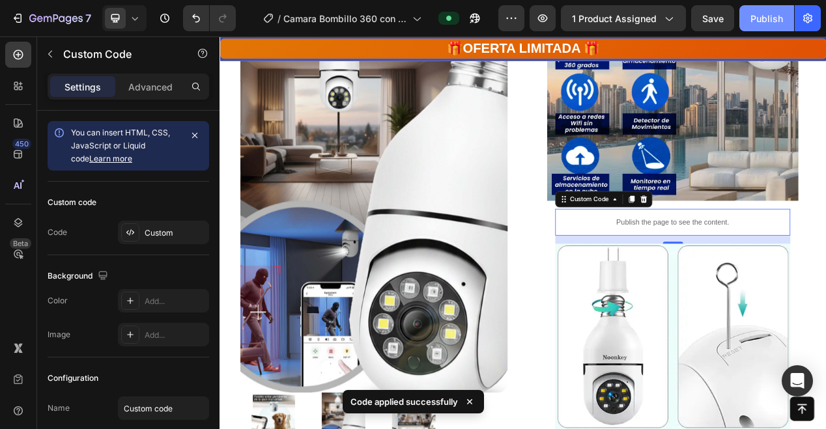
click at [770, 16] on div "Publish" at bounding box center [767, 19] width 33 height 14
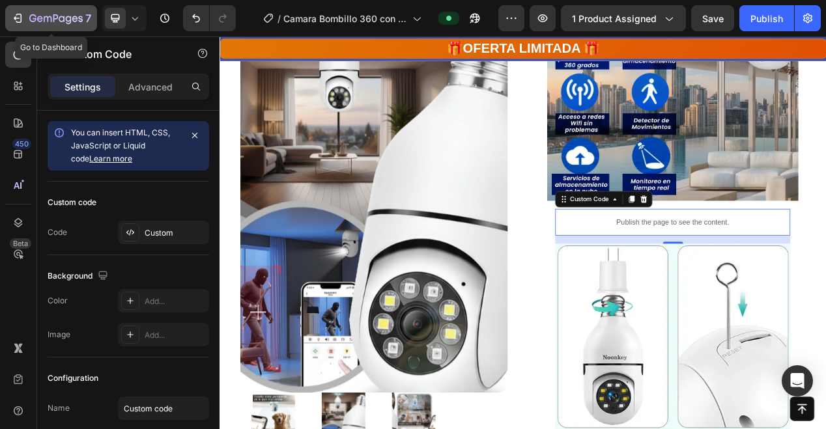
click at [28, 22] on div "7" at bounding box center [51, 18] width 80 height 16
